Goal: Task Accomplishment & Management: Use online tool/utility

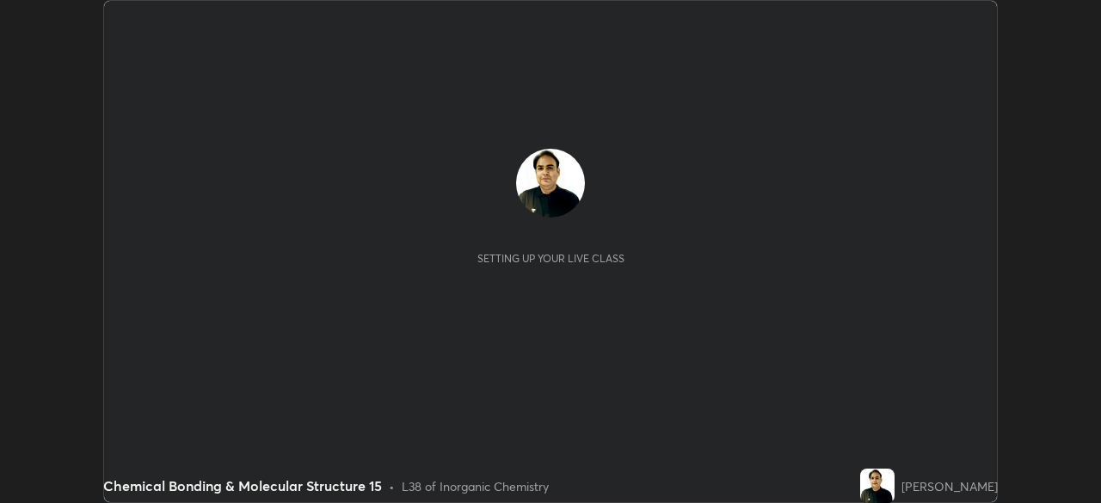
scroll to position [503, 1101]
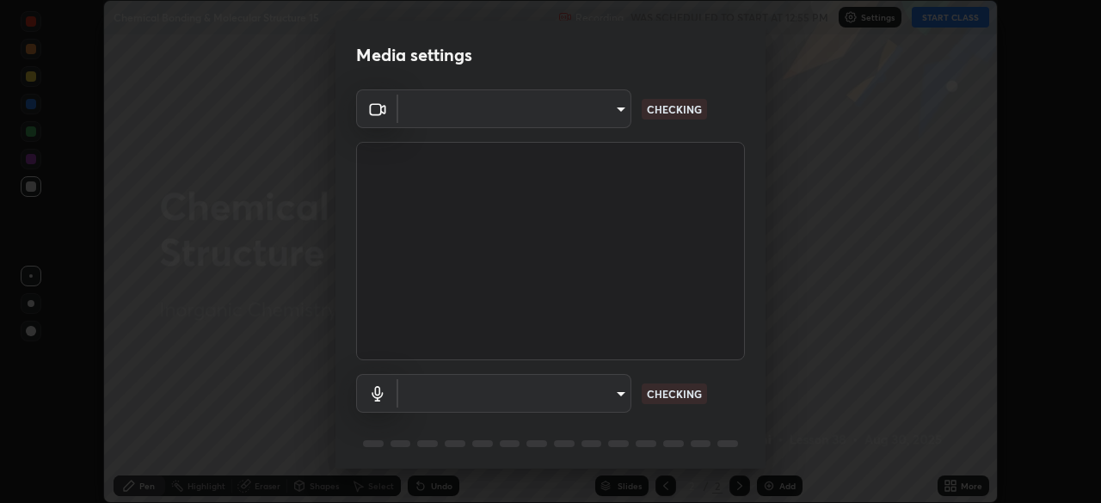
type input "495e9aafafa99ab02b2630cd73316b4ffac4e6b0a44c495734db4bb24564e739"
click at [476, 391] on body "Erase all Chemical Bonding & Molecular Structure 15 Recording WAS SCHEDULED TO …" at bounding box center [550, 251] width 1101 height 503
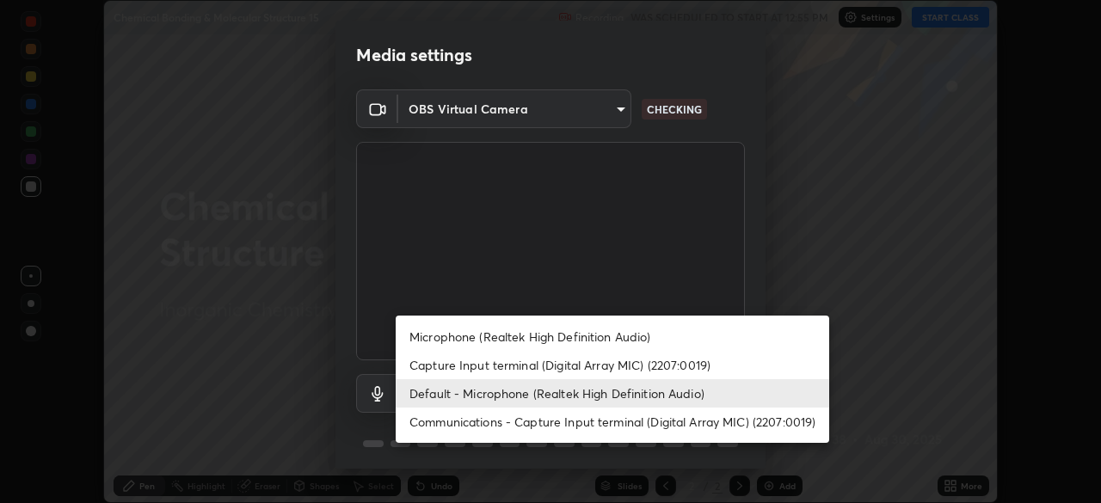
click at [430, 338] on li "Microphone (Realtek High Definition Audio)" at bounding box center [613, 337] width 434 height 28
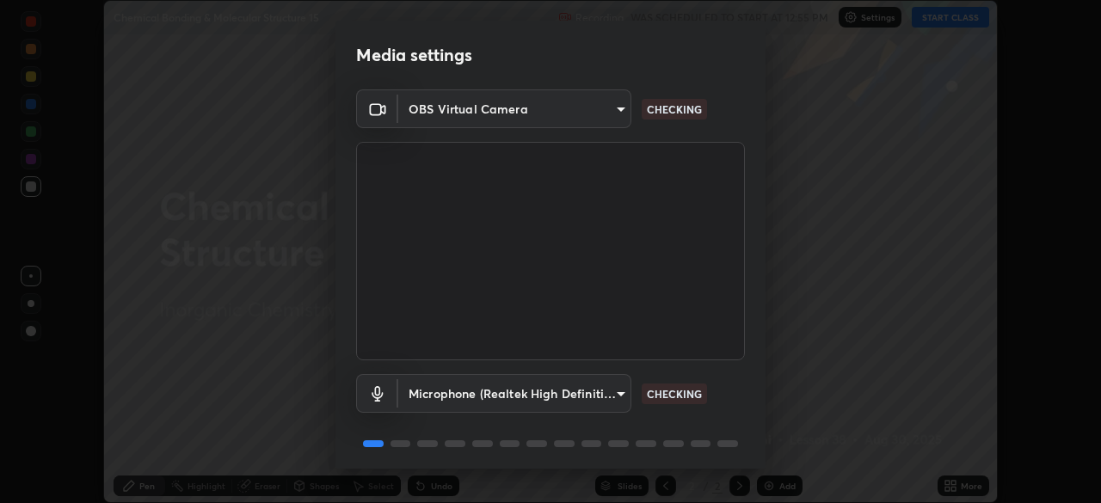
click at [427, 391] on body "Erase all Chemical Bonding & Molecular Structure 15 Recording WAS SCHEDULED TO …" at bounding box center [550, 251] width 1101 height 503
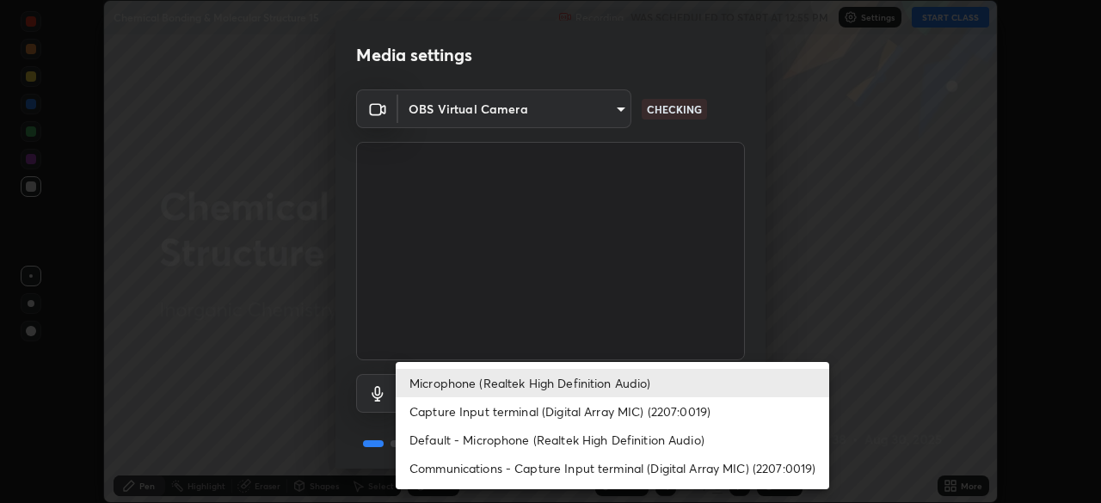
click at [433, 435] on li "Default - Microphone (Realtek High Definition Audio)" at bounding box center [613, 440] width 434 height 28
type input "default"
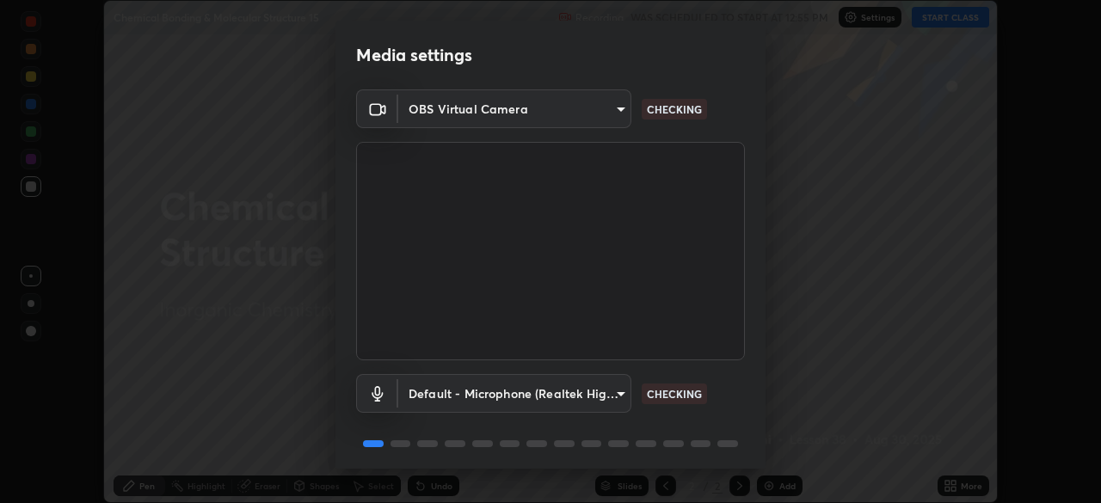
scroll to position [61, 0]
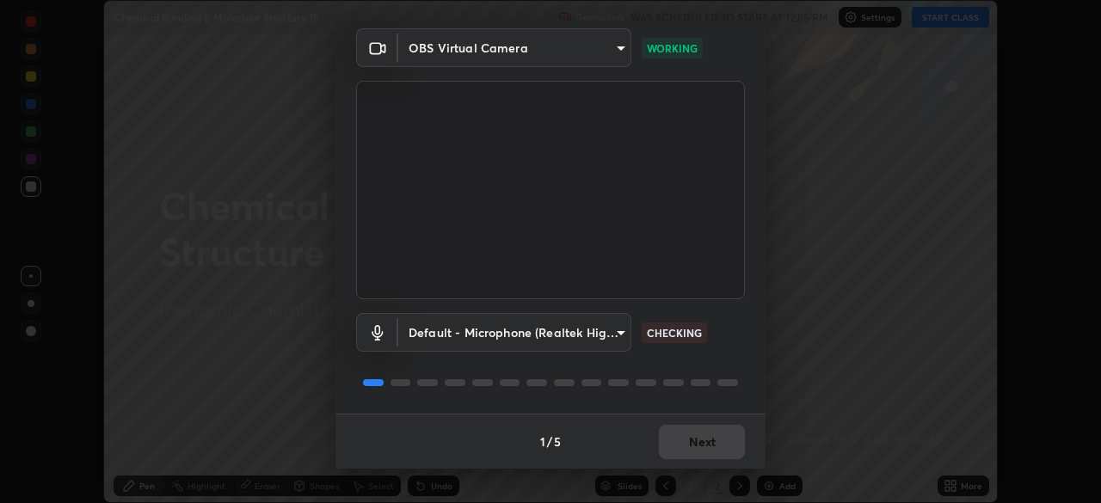
click at [665, 447] on div "1 / 5 Next" at bounding box center [551, 441] width 430 height 55
click at [666, 445] on button "Next" at bounding box center [702, 442] width 86 height 34
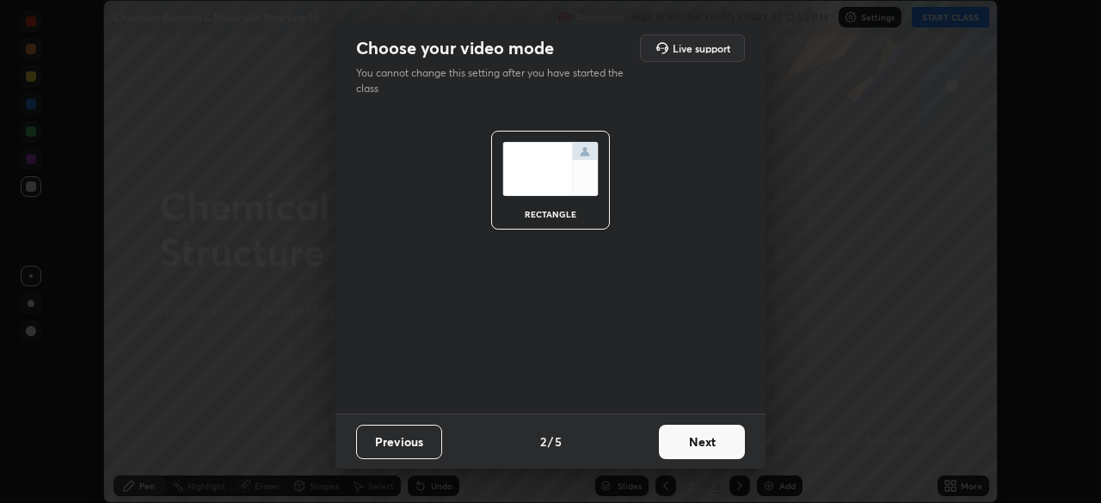
scroll to position [0, 0]
click at [669, 444] on button "Next" at bounding box center [702, 442] width 86 height 34
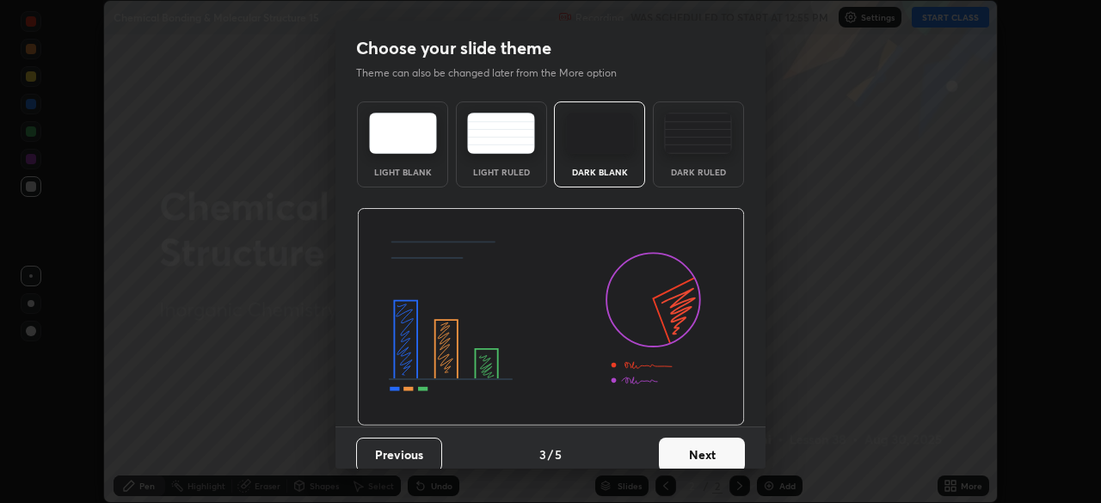
click at [675, 448] on button "Next" at bounding box center [702, 455] width 86 height 34
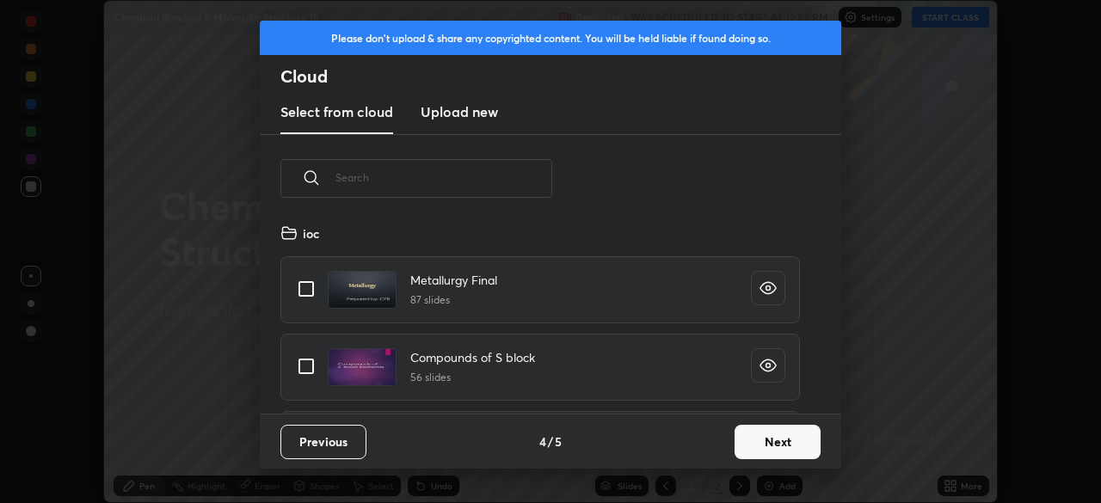
scroll to position [191, 552]
click at [736, 444] on button "Next" at bounding box center [778, 442] width 86 height 34
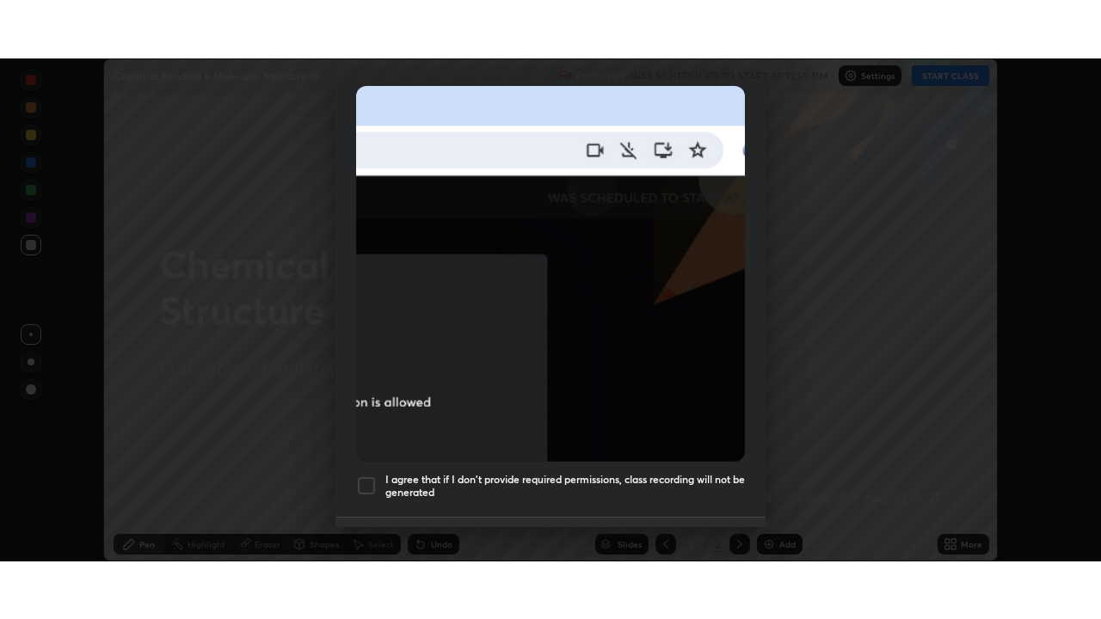
scroll to position [396, 0]
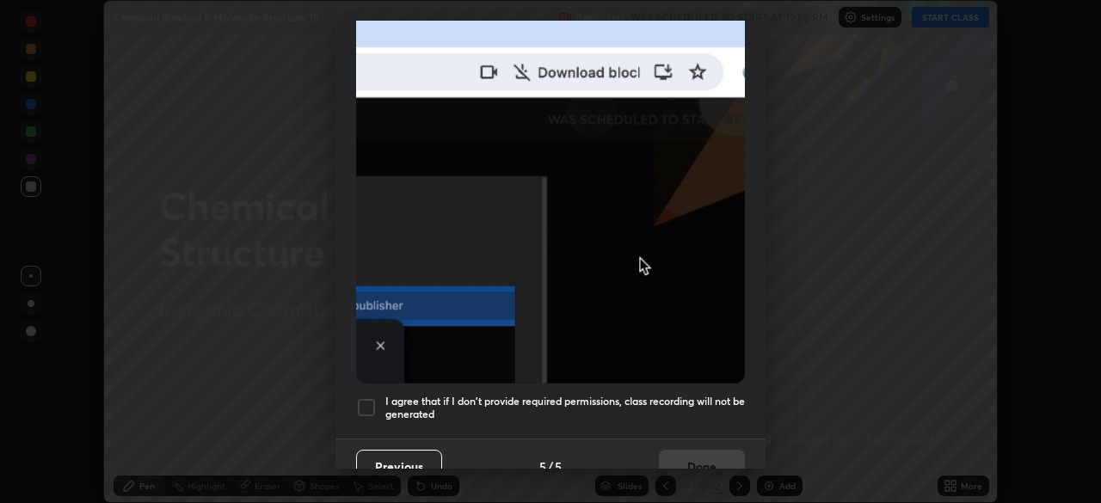
click at [356, 399] on div at bounding box center [366, 407] width 21 height 21
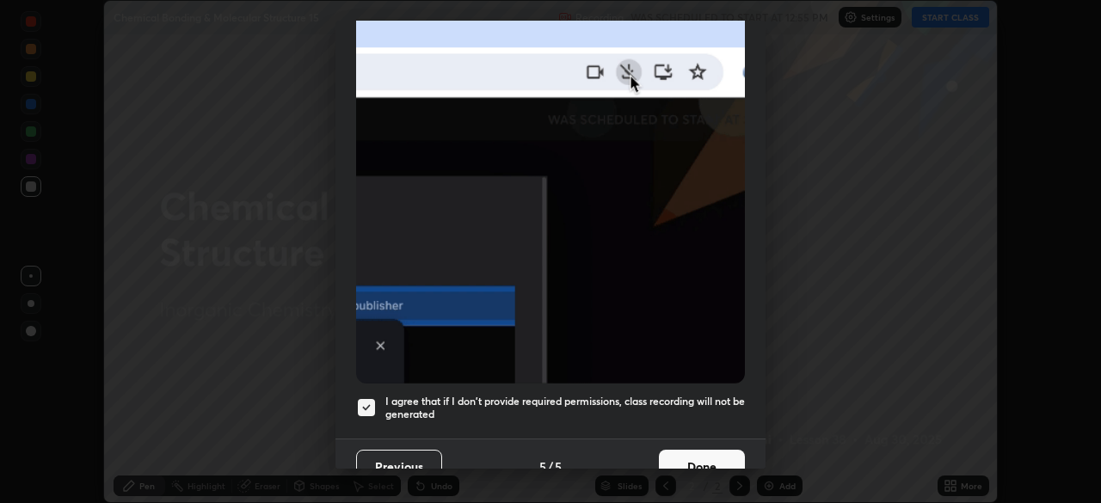
click at [675, 452] on button "Done" at bounding box center [702, 467] width 86 height 34
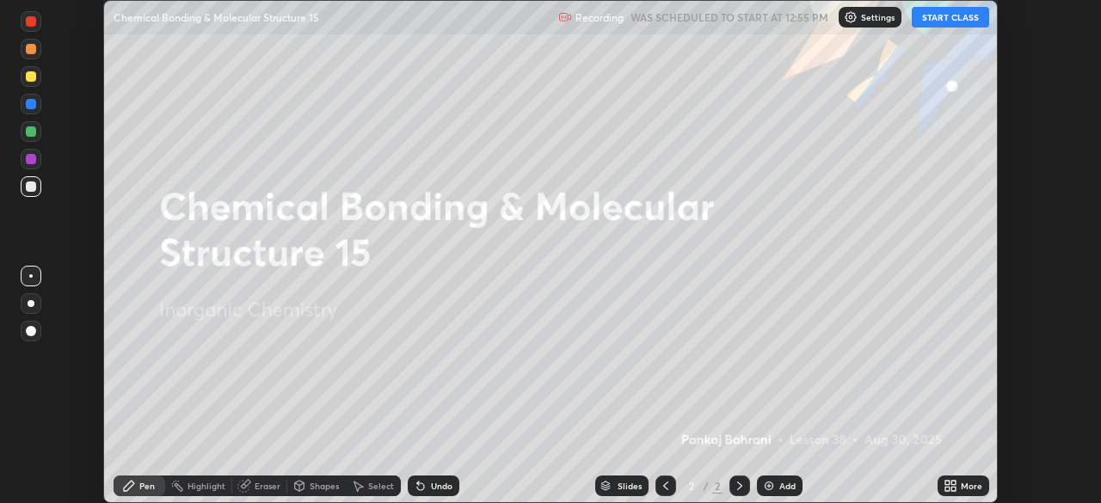
click at [925, 19] on button "START CLASS" at bounding box center [950, 17] width 77 height 21
click at [962, 486] on div "More" at bounding box center [972, 486] width 22 height 9
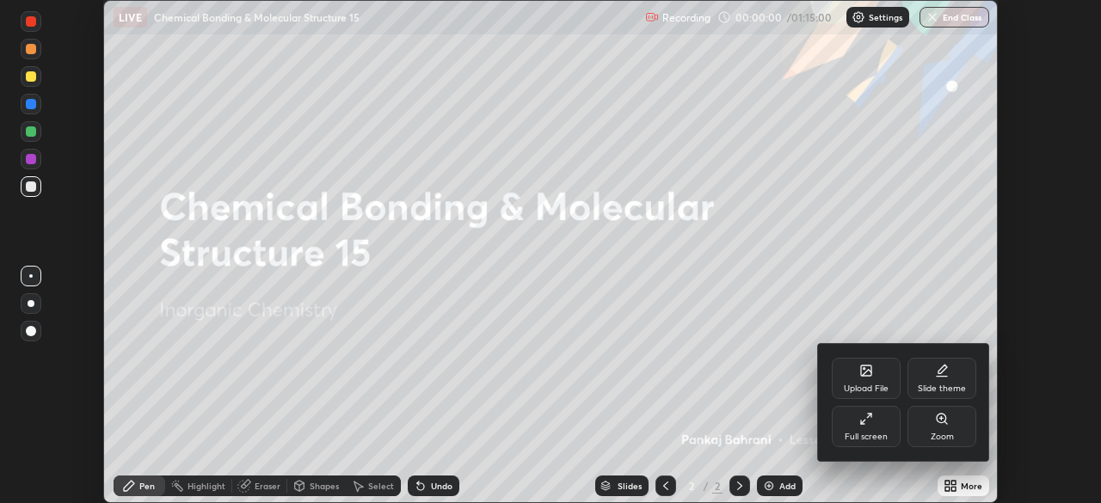
click at [872, 421] on icon at bounding box center [866, 419] width 14 height 14
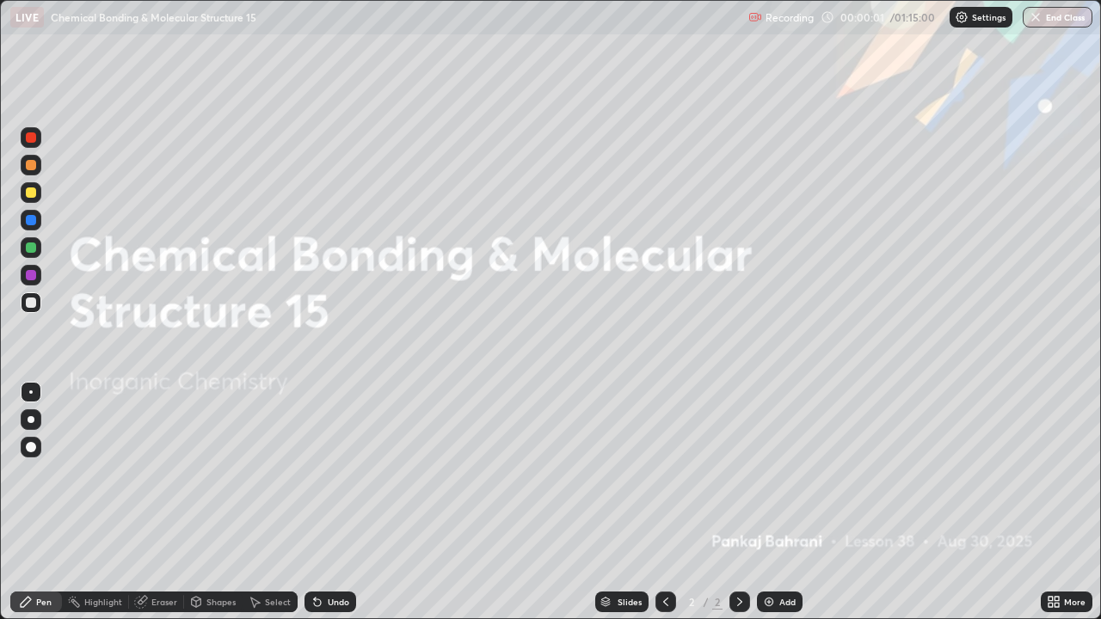
scroll to position [619, 1101]
click at [760, 502] on div "Add" at bounding box center [780, 602] width 46 height 21
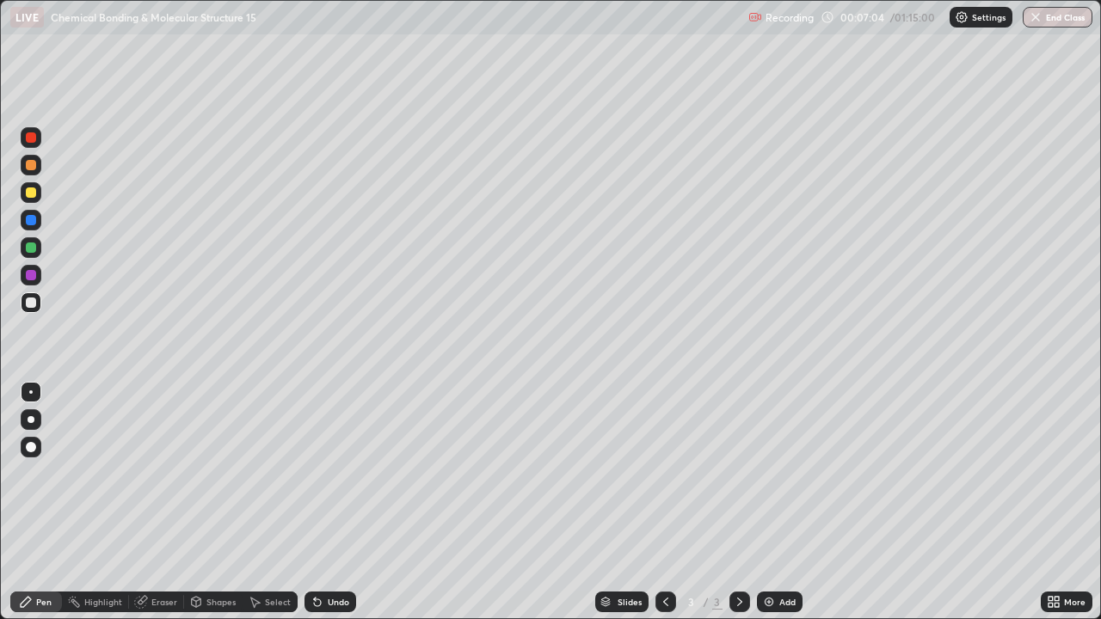
click at [765, 502] on img at bounding box center [769, 602] width 14 height 14
click at [32, 193] on div at bounding box center [31, 193] width 10 height 10
click at [338, 502] on div "Undo" at bounding box center [339, 602] width 22 height 9
click at [339, 502] on div "Undo" at bounding box center [339, 602] width 22 height 9
click at [341, 502] on div "Undo" at bounding box center [339, 602] width 22 height 9
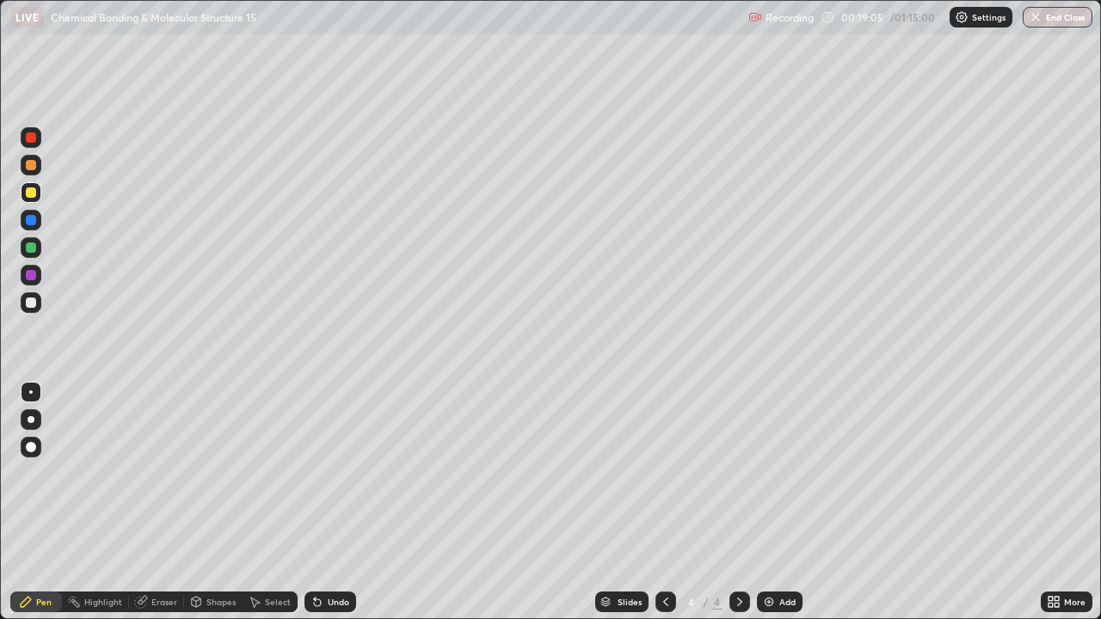
click at [344, 502] on div "Undo" at bounding box center [339, 602] width 22 height 9
click at [347, 502] on div "Undo" at bounding box center [339, 602] width 22 height 9
click at [346, 502] on div "Undo" at bounding box center [339, 602] width 22 height 9
click at [347, 502] on div "Undo" at bounding box center [331, 602] width 52 height 21
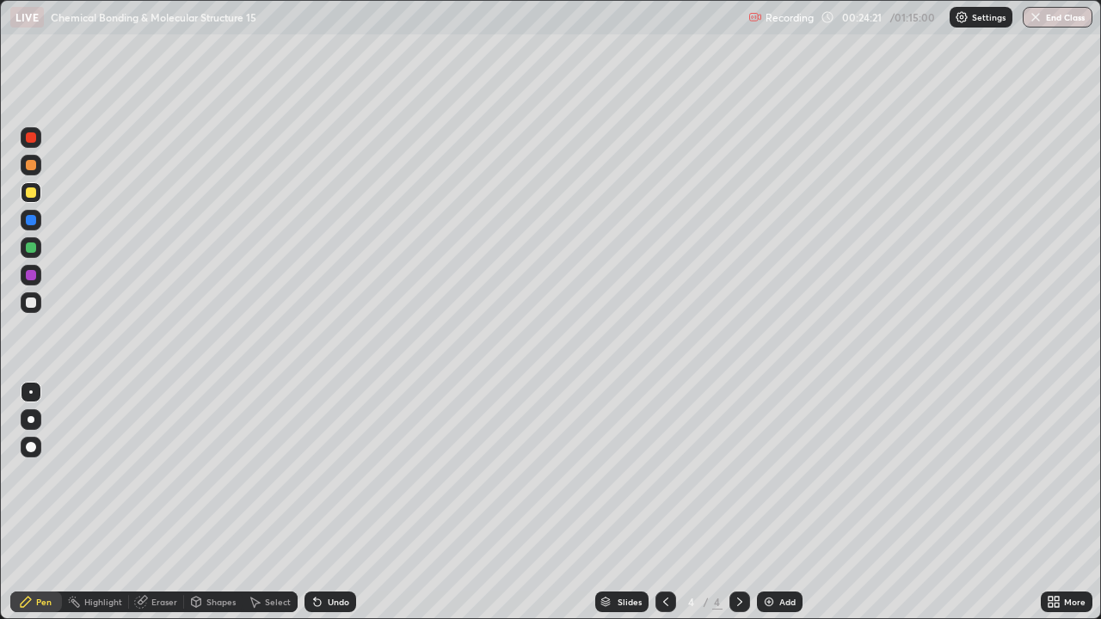
click at [789, 502] on div "Add" at bounding box center [787, 602] width 16 height 9
click at [666, 502] on icon at bounding box center [665, 602] width 5 height 9
click at [738, 502] on icon at bounding box center [740, 602] width 14 height 14
click at [797, 502] on div "Add" at bounding box center [780, 602] width 46 height 21
click at [29, 306] on div at bounding box center [31, 303] width 10 height 10
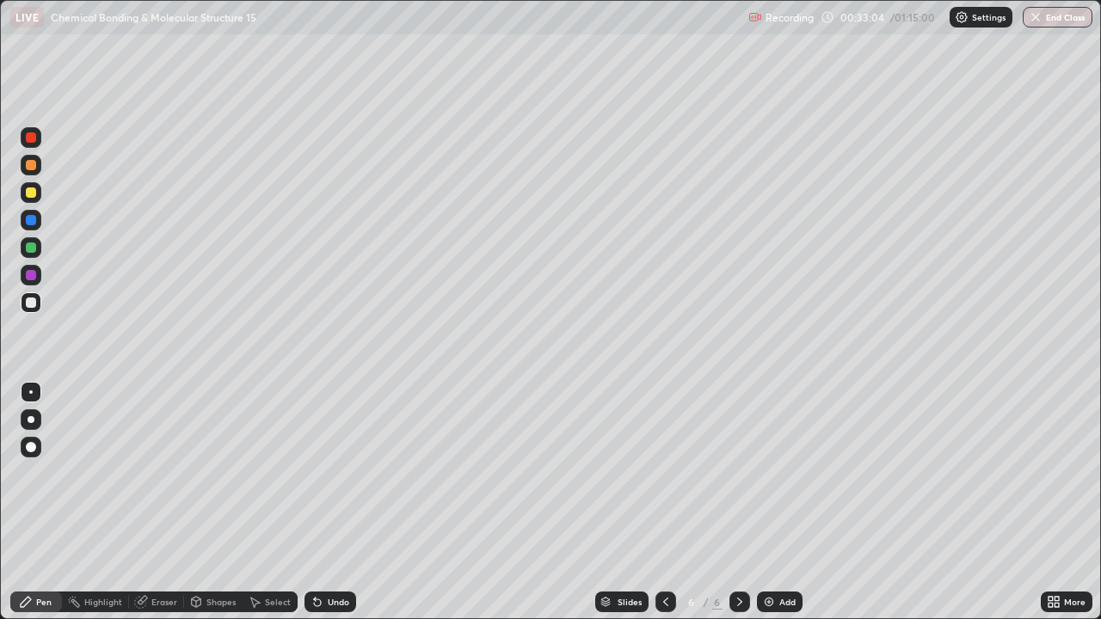
click at [348, 502] on div "Undo" at bounding box center [331, 602] width 52 height 21
click at [347, 502] on div "Undo" at bounding box center [331, 602] width 52 height 21
click at [350, 502] on div "Undo" at bounding box center [331, 602] width 52 height 21
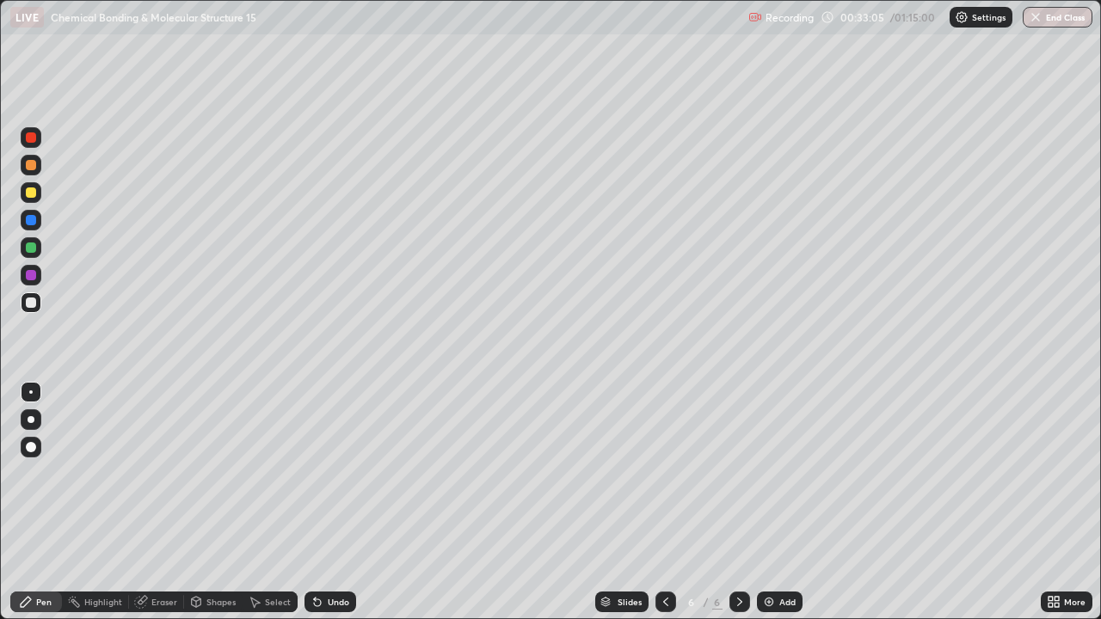
click at [350, 502] on div "Undo" at bounding box center [331, 602] width 52 height 21
click at [349, 502] on div "Undo" at bounding box center [331, 602] width 52 height 21
click at [350, 502] on div "Undo" at bounding box center [331, 602] width 52 height 21
click at [351, 502] on div "Undo" at bounding box center [331, 602] width 52 height 21
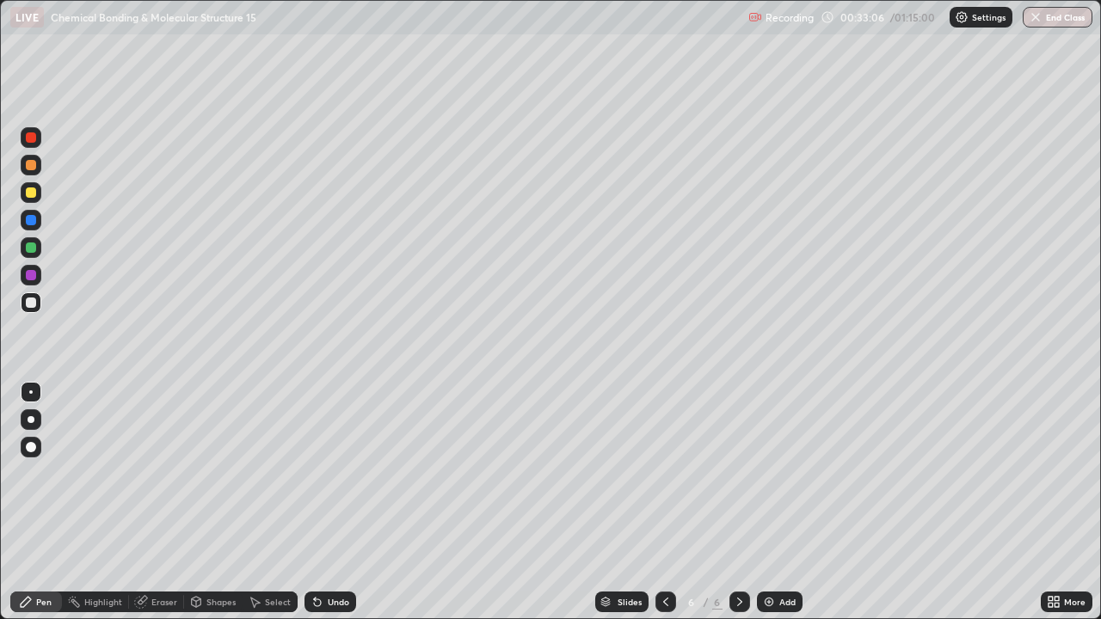
click at [352, 502] on div "Undo" at bounding box center [331, 602] width 52 height 21
click at [350, 502] on div "Undo" at bounding box center [331, 602] width 52 height 21
click at [781, 502] on div "Add" at bounding box center [787, 602] width 16 height 9
click at [34, 167] on div at bounding box center [31, 165] width 10 height 10
click at [661, 502] on div at bounding box center [666, 602] width 21 height 34
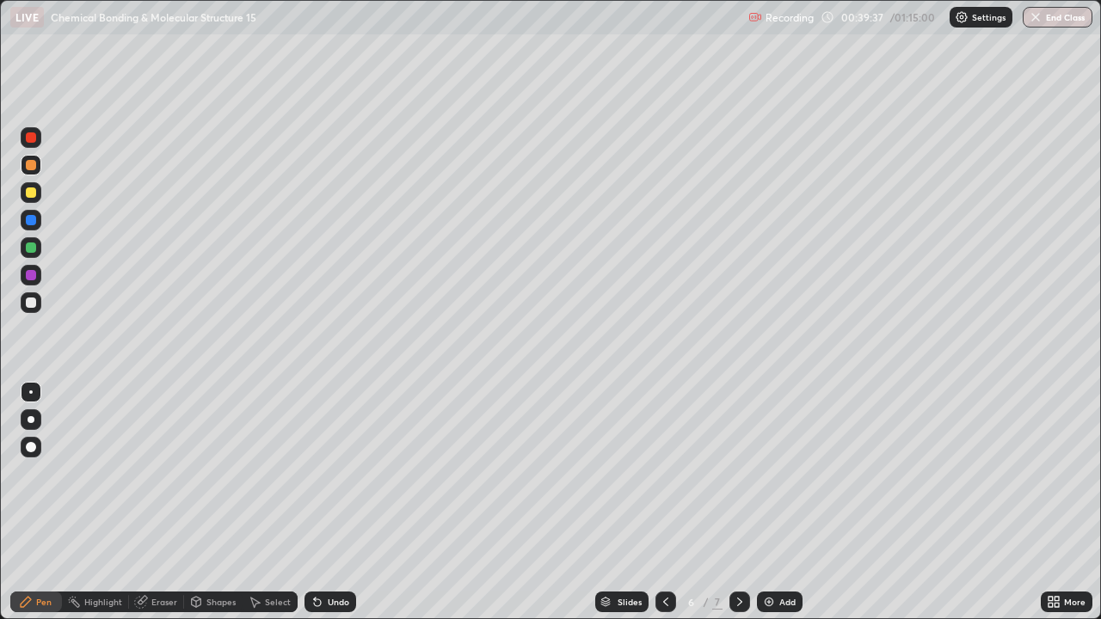
click at [747, 502] on div at bounding box center [740, 602] width 21 height 21
click at [1043, 24] on button "End Class" at bounding box center [1058, 17] width 70 height 21
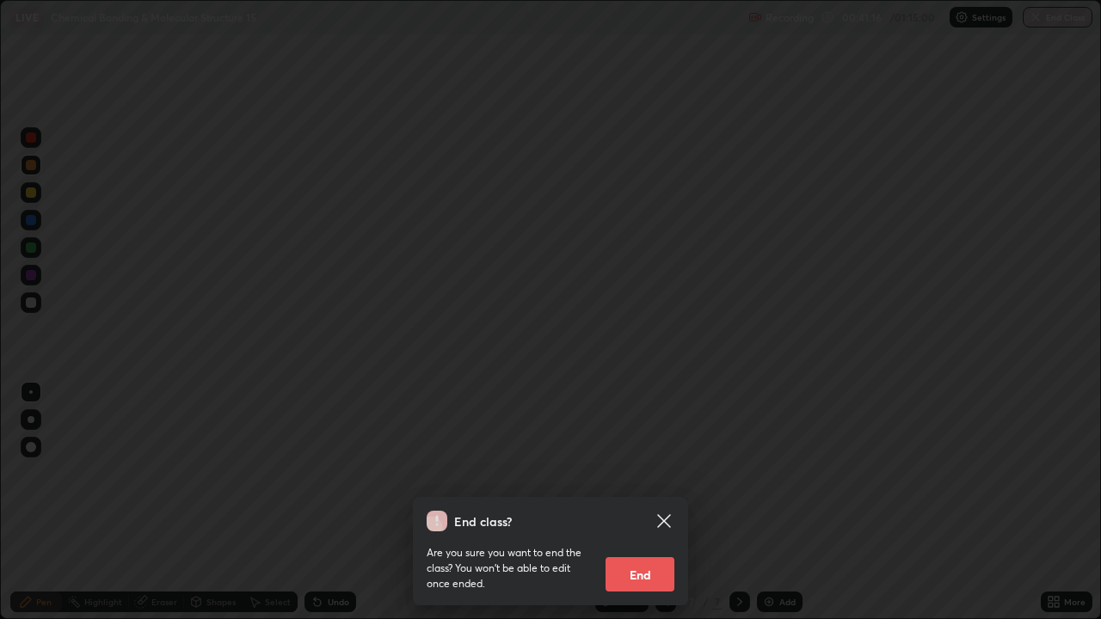
click at [651, 502] on button "End" at bounding box center [640, 574] width 69 height 34
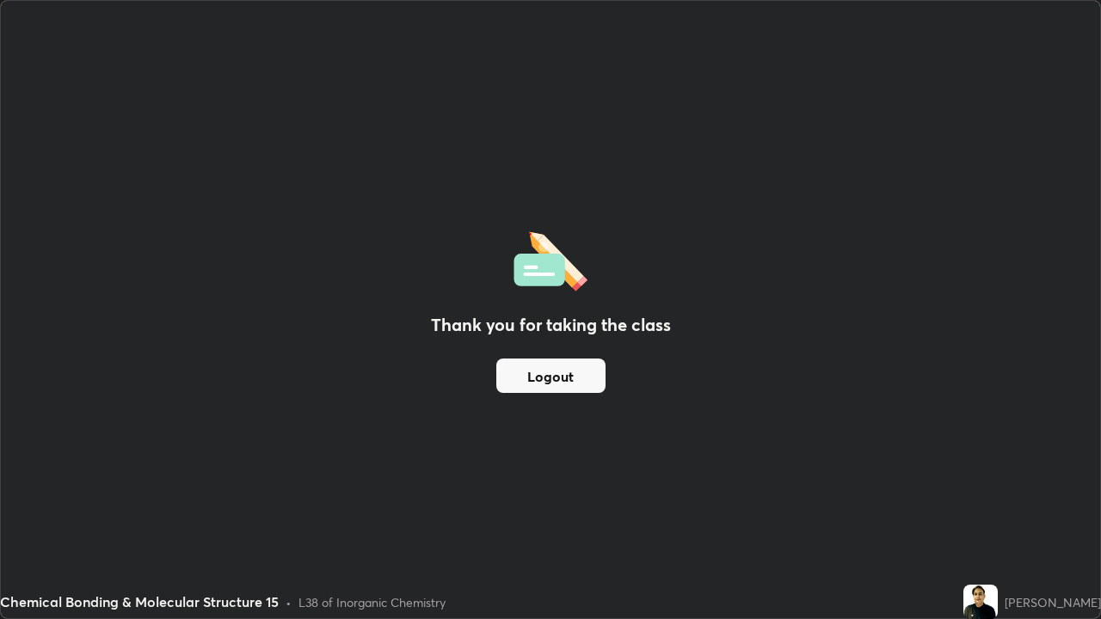
click at [564, 379] on button "Logout" at bounding box center [550, 376] width 109 height 34
